Goal: Navigation & Orientation: Understand site structure

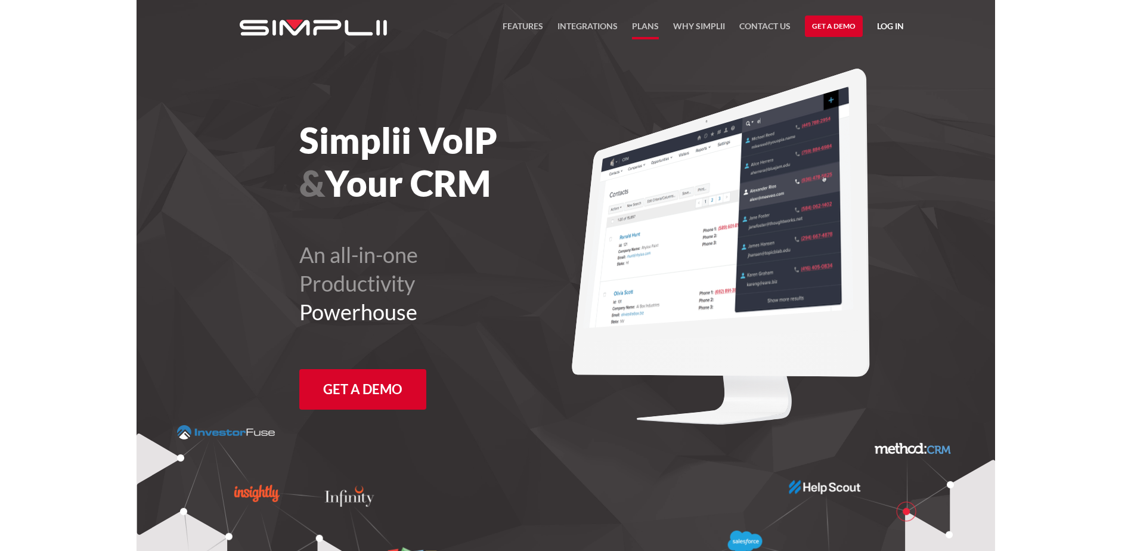
click at [638, 24] on link "Plans" at bounding box center [645, 29] width 27 height 20
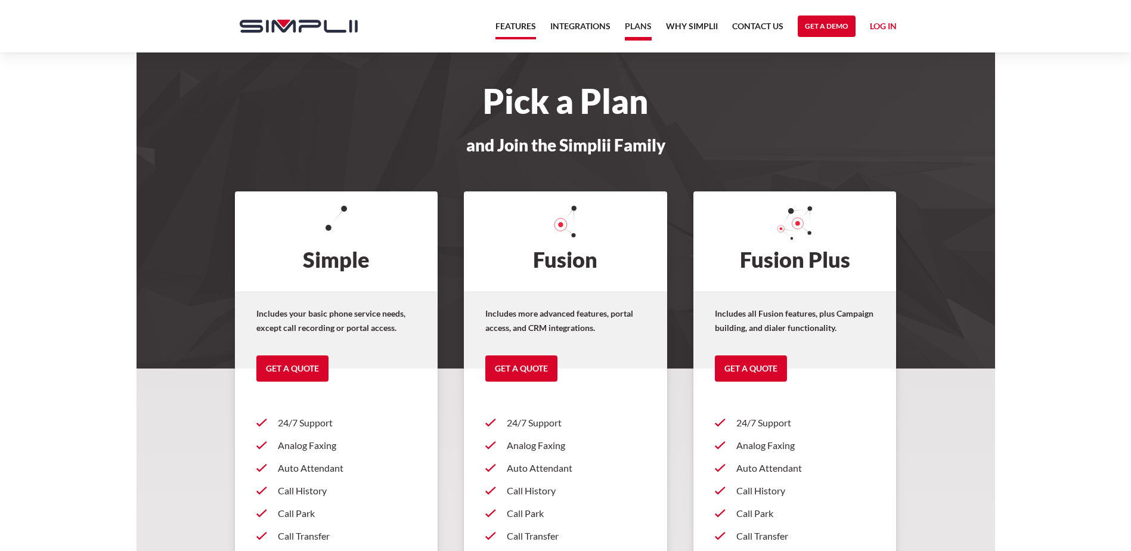
click at [521, 27] on link "Features" at bounding box center [515, 29] width 41 height 20
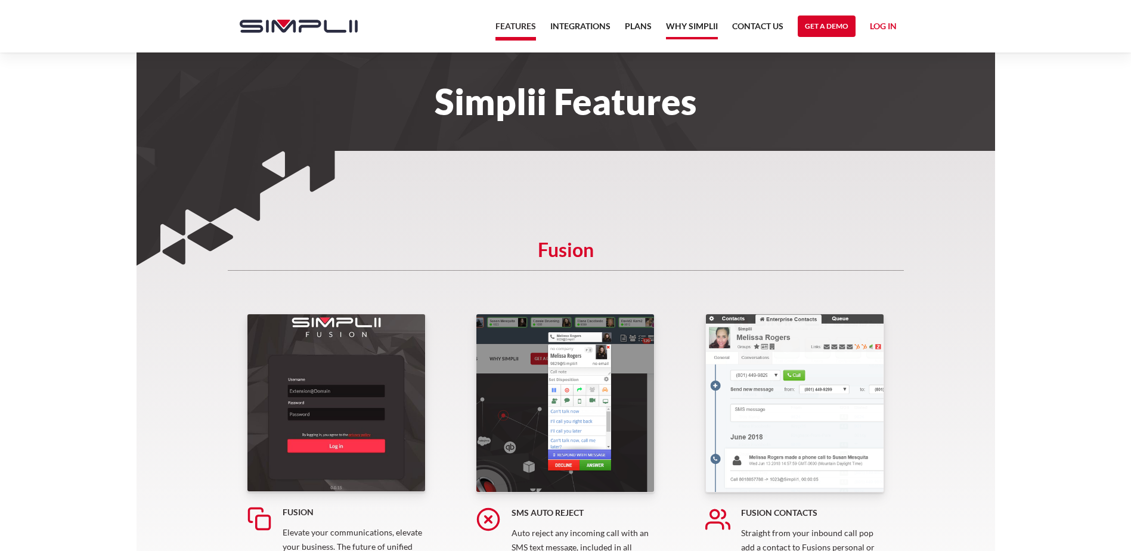
click at [685, 25] on link "Why Simplii" at bounding box center [692, 29] width 52 height 20
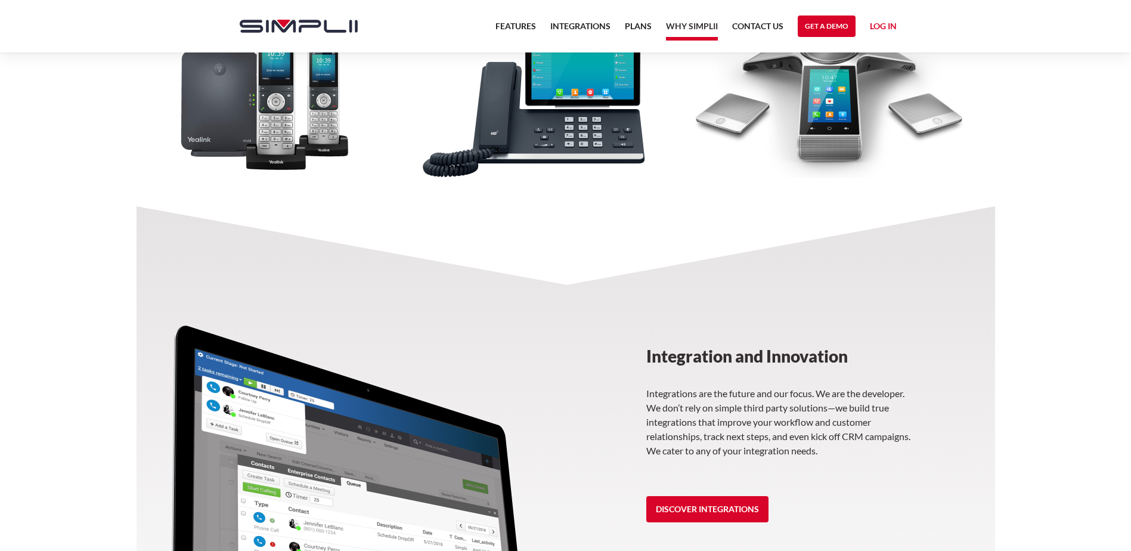
scroll to position [1661, 0]
